Goal: Subscribe to service/newsletter

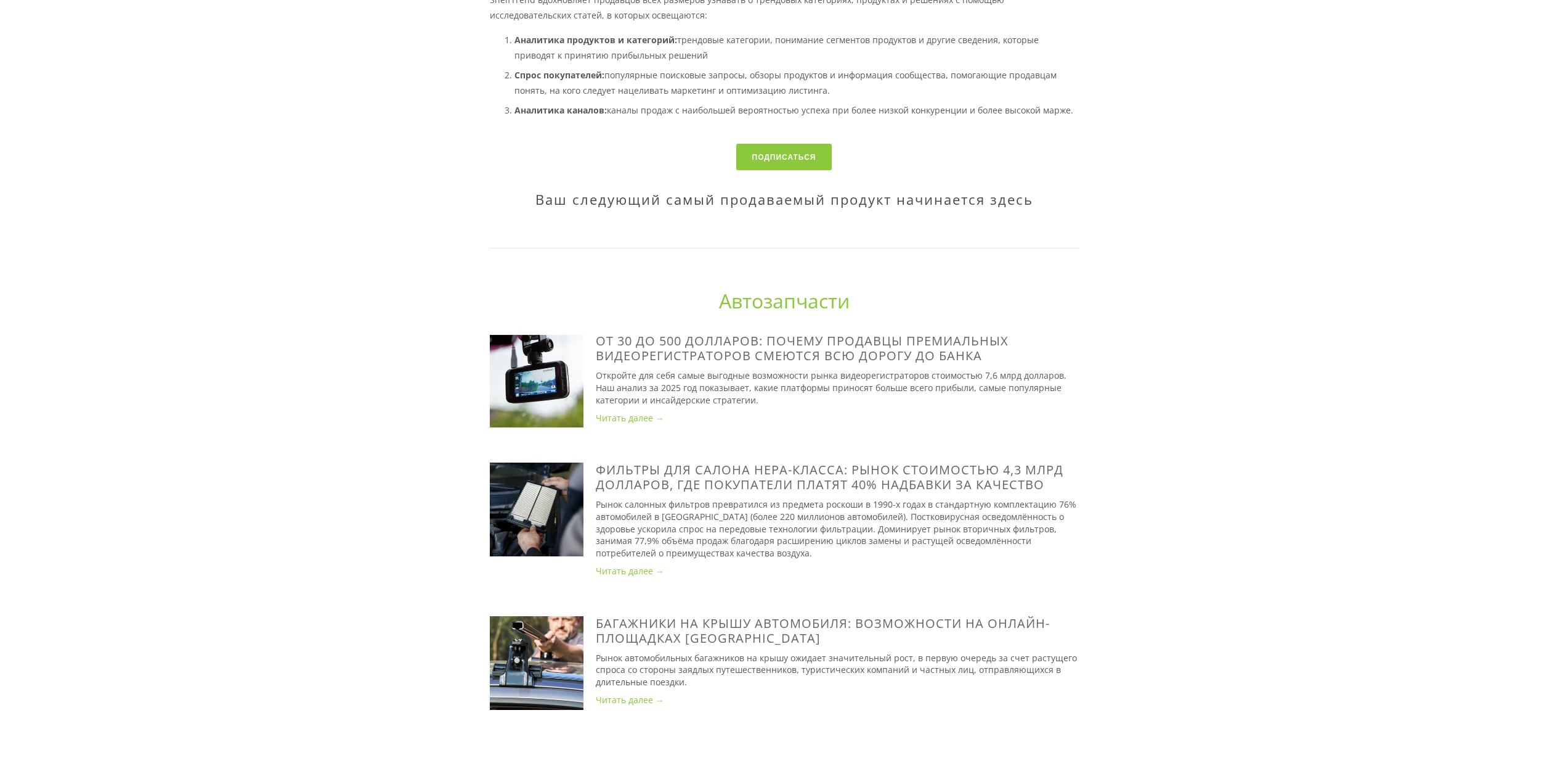
scroll to position [555, 0]
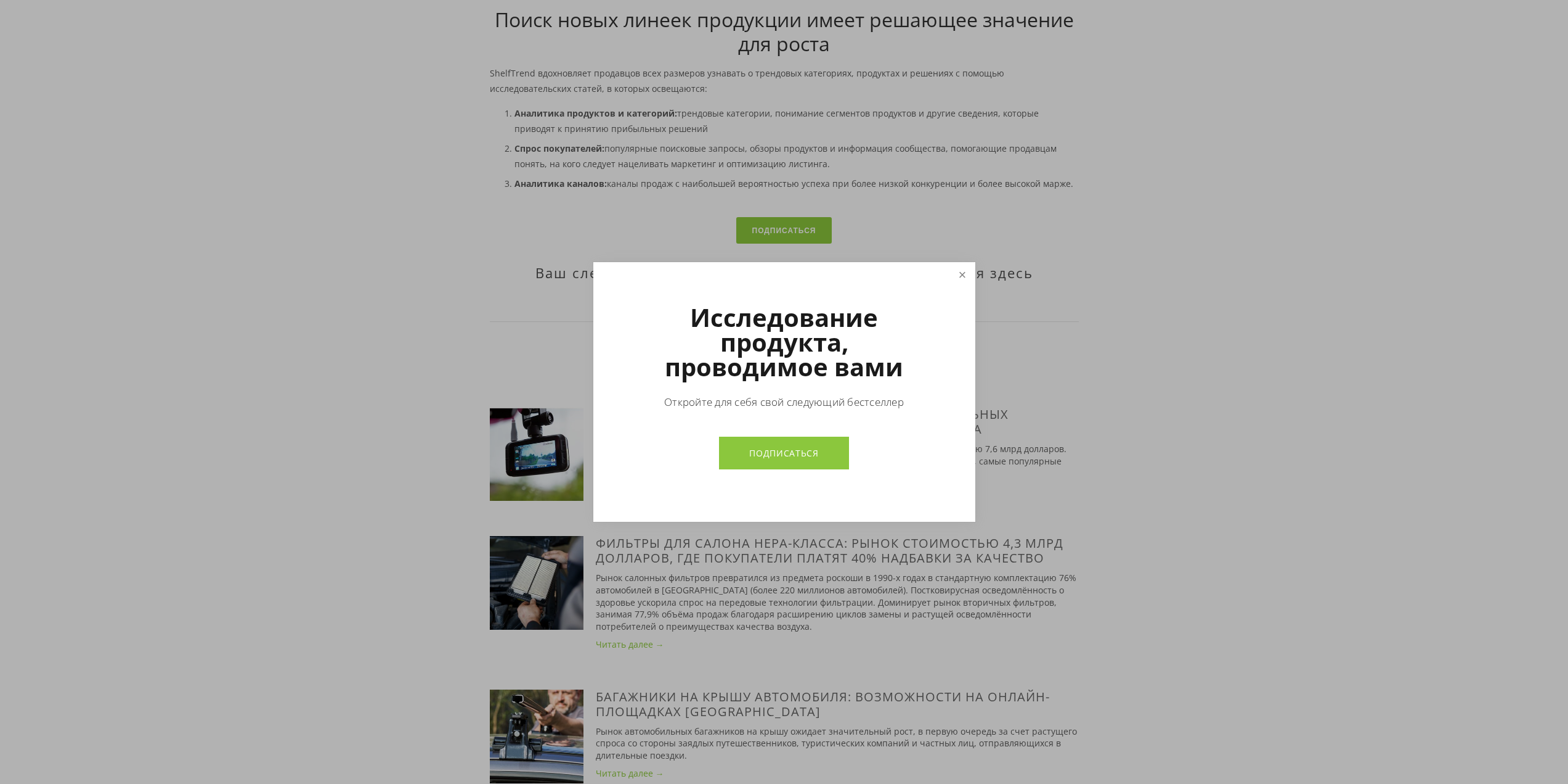
click at [965, 277] on link "Закрывать" at bounding box center [962, 274] width 22 height 22
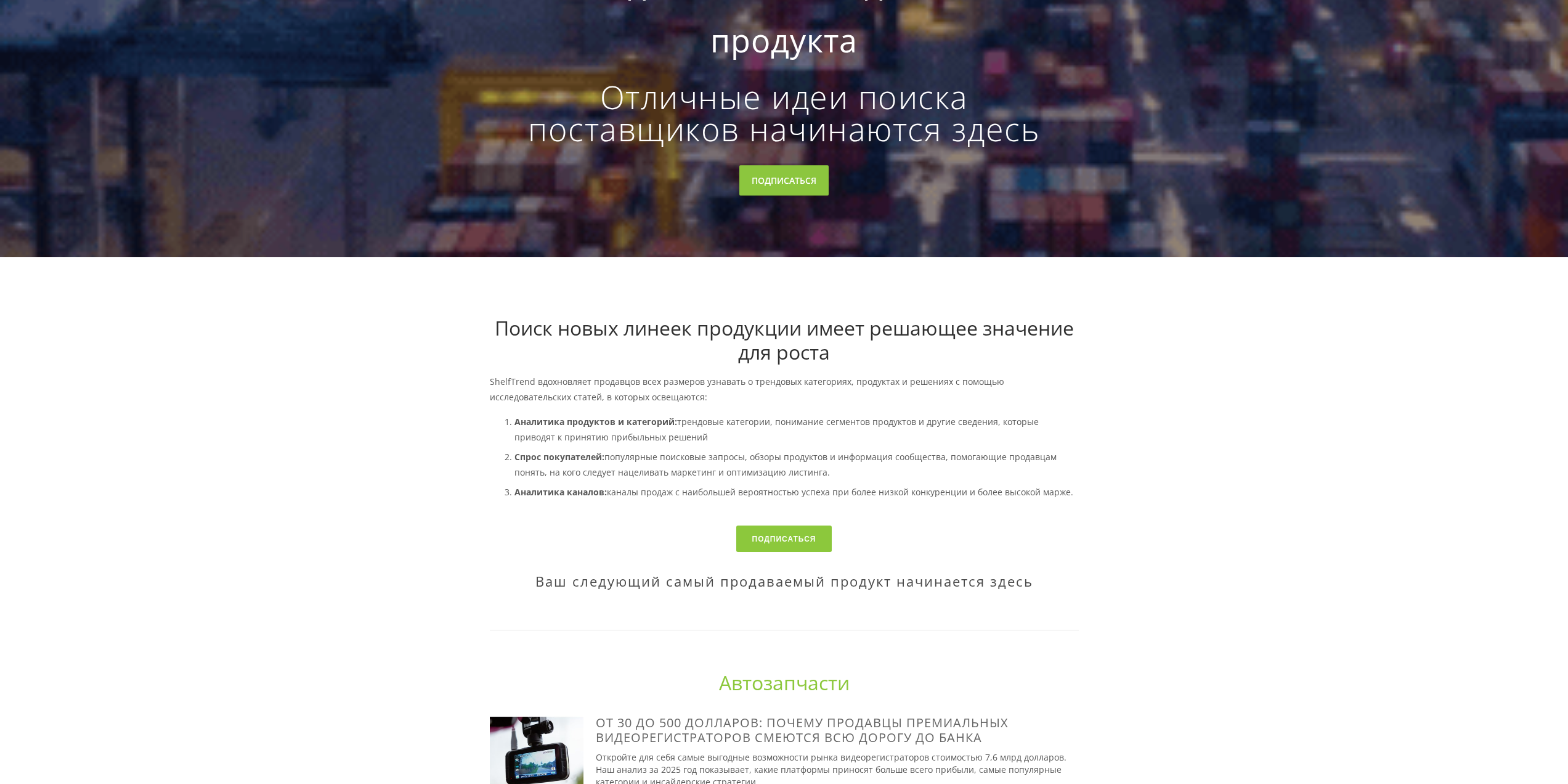
scroll to position [0, 0]
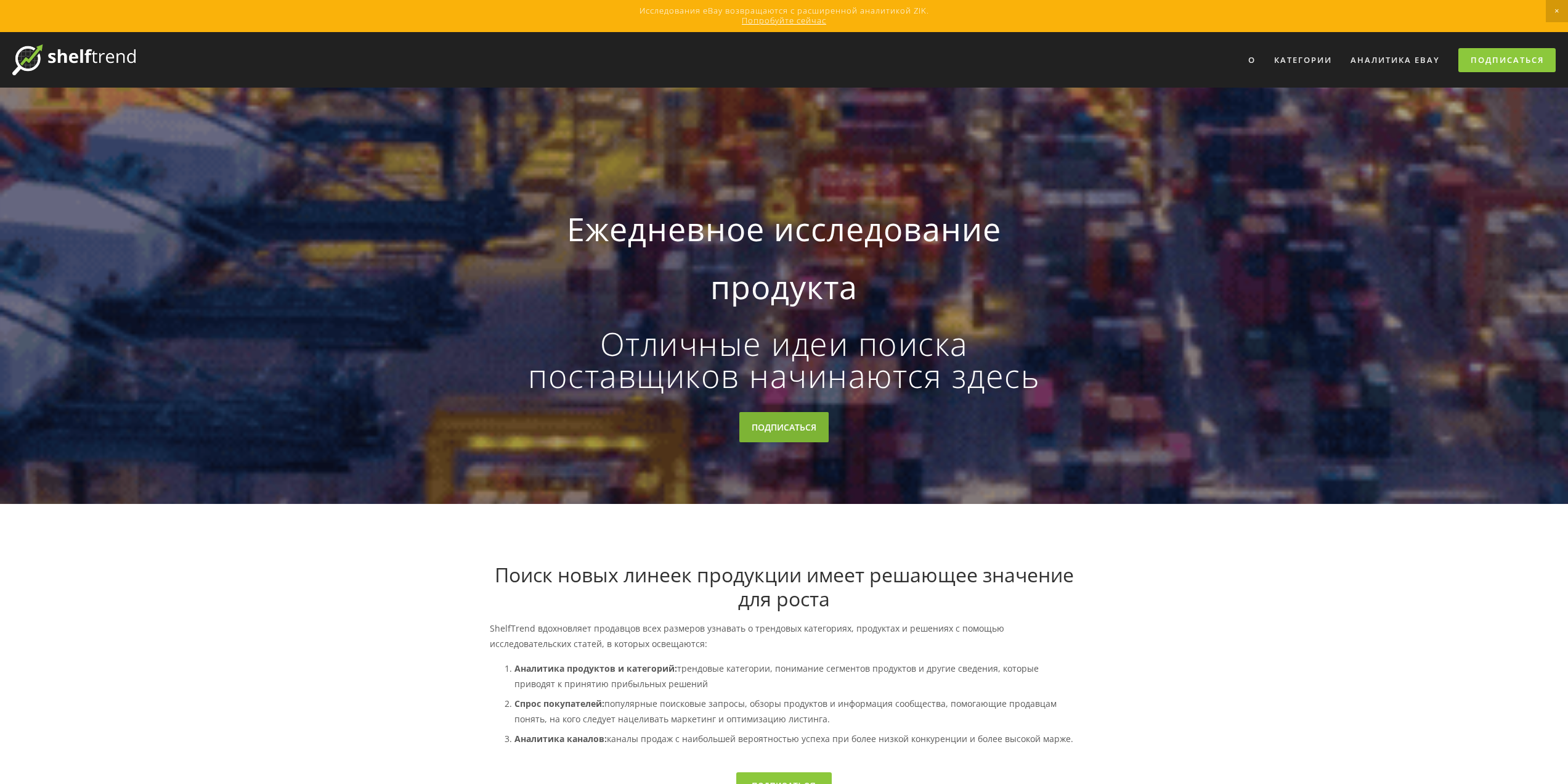
click at [808, 436] on link "ПОДПИСАТЬСЯ" at bounding box center [784, 427] width 89 height 30
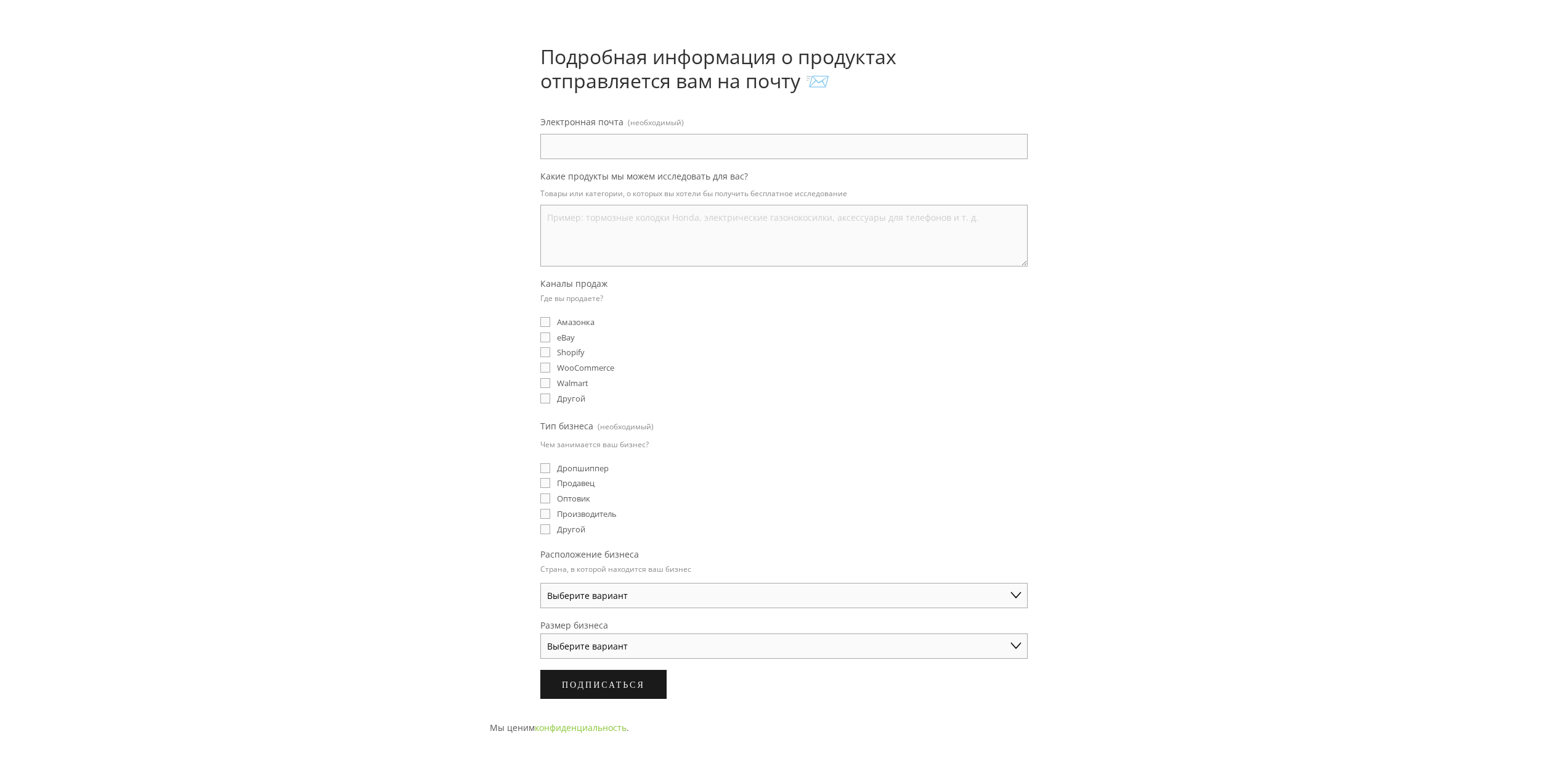
scroll to position [123, 0]
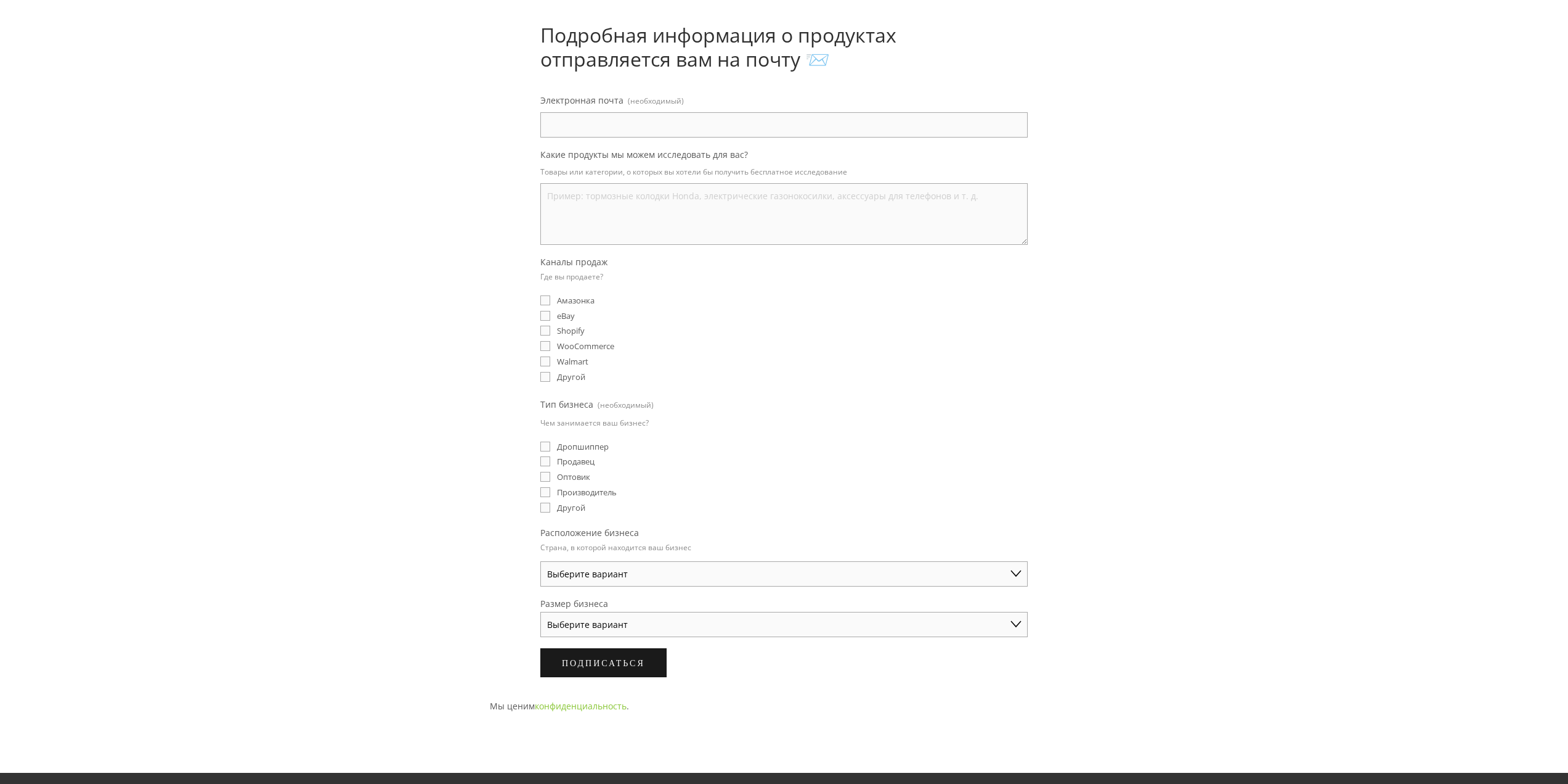
click at [544, 314] on input "eBay" at bounding box center [545, 315] width 9 height 9
checkbox input "true"
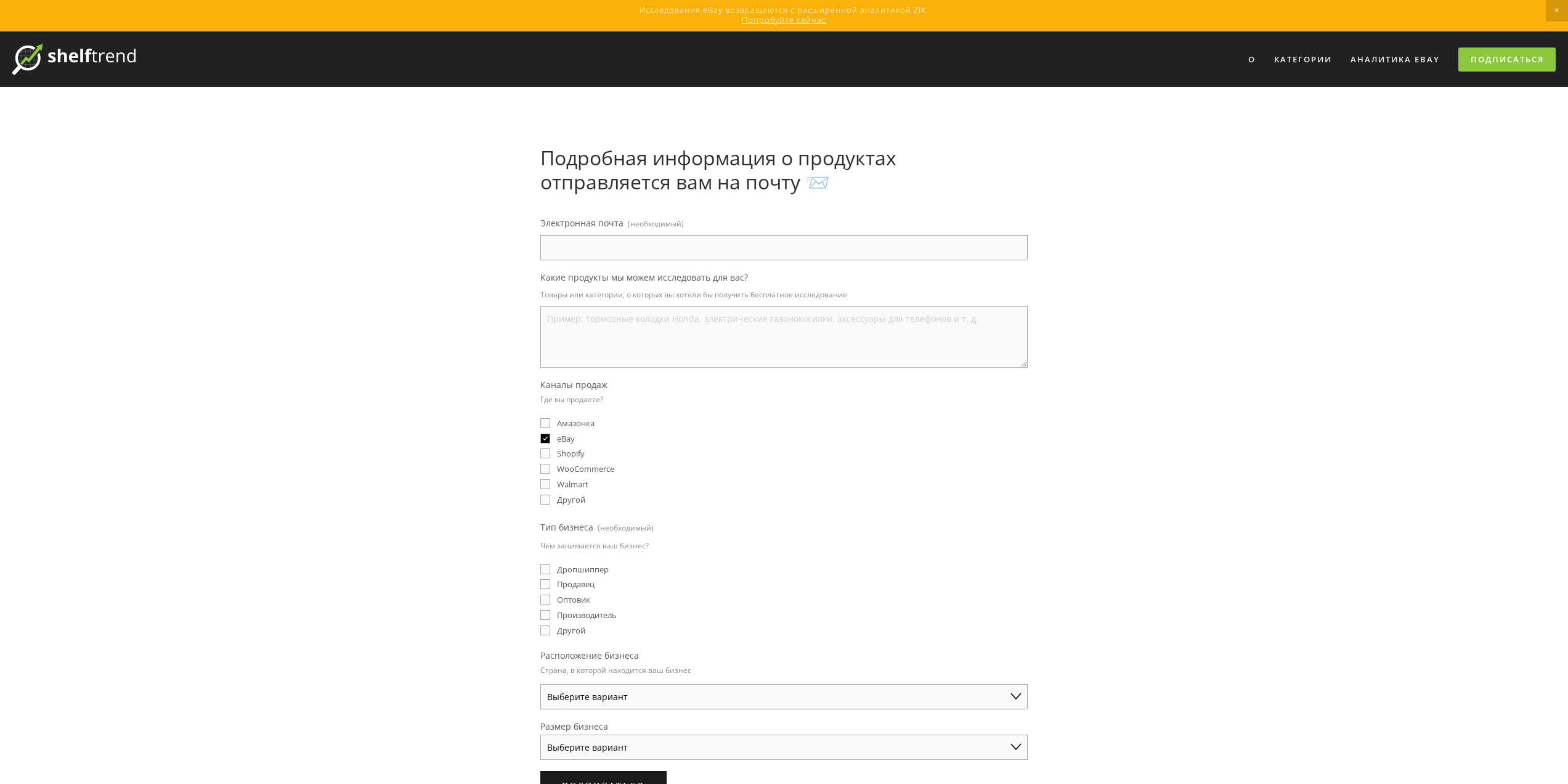
scroll to position [0, 0]
click at [63, 59] on img at bounding box center [74, 60] width 123 height 30
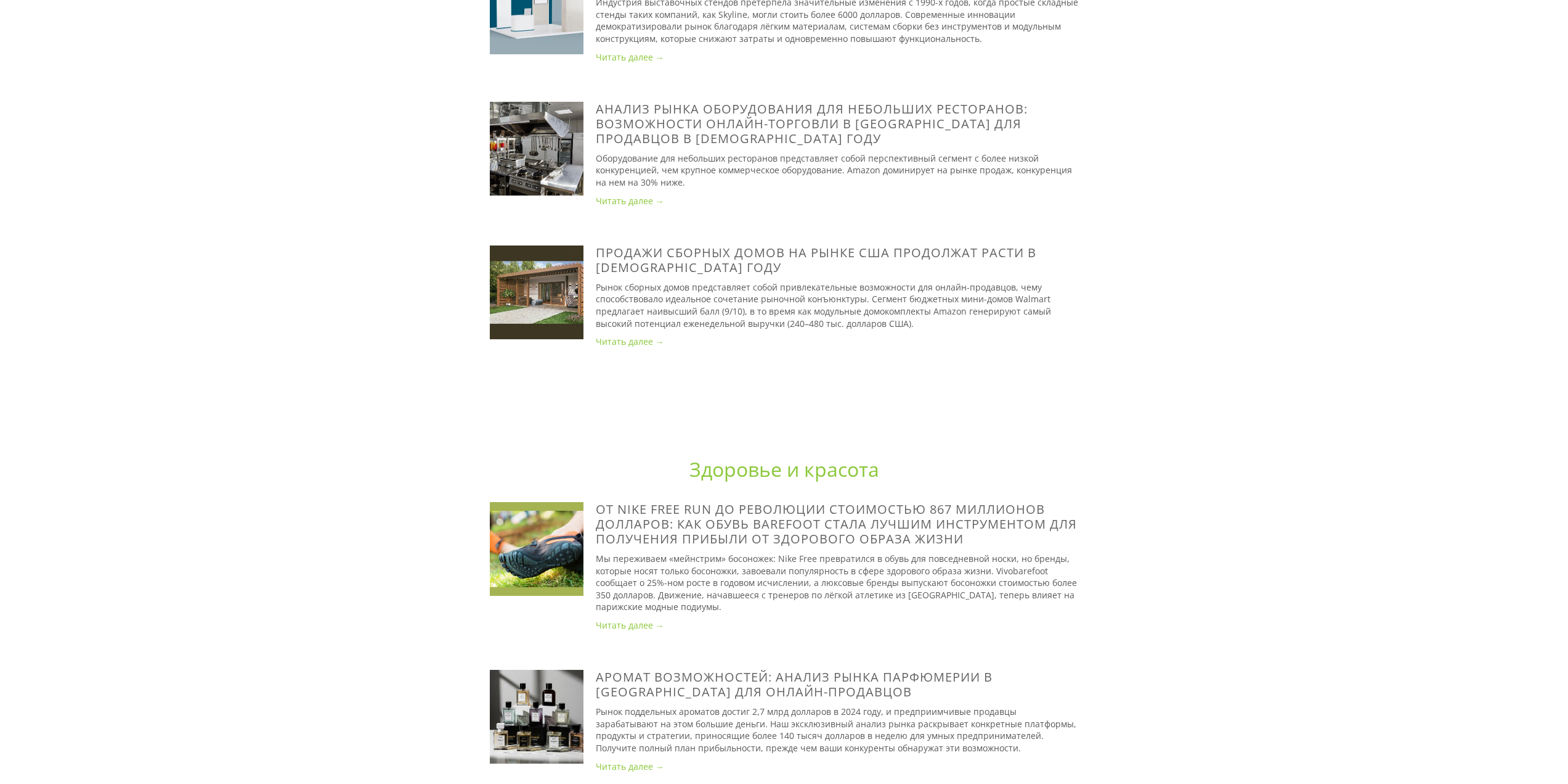
scroll to position [3206, 0]
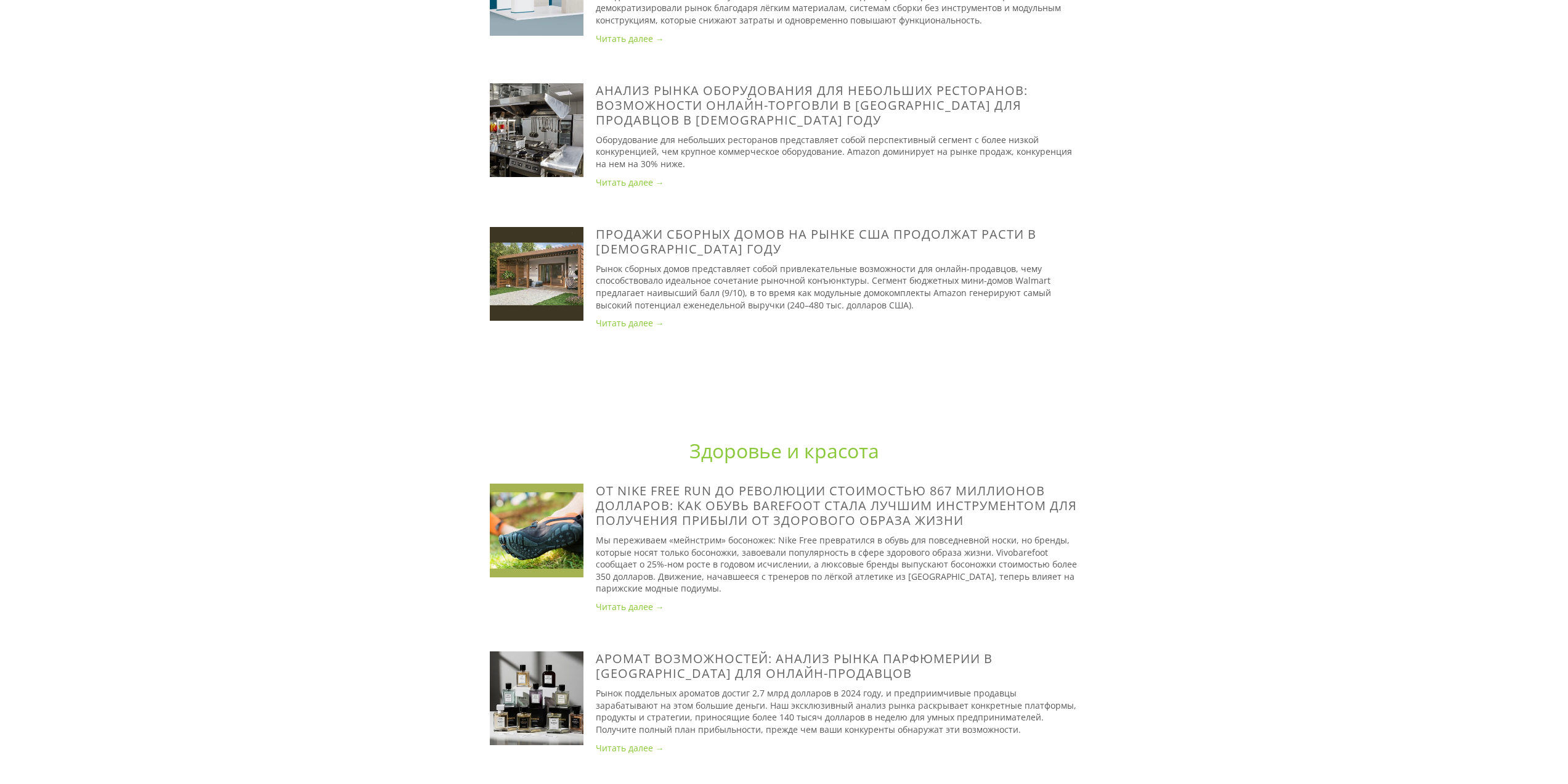
click at [563, 522] on img at bounding box center [536, 530] width 94 height 94
